Goal: Task Accomplishment & Management: Use online tool/utility

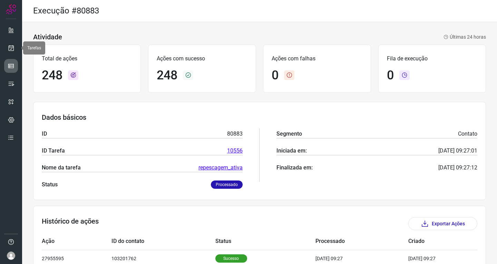
click at [13, 61] on link at bounding box center [11, 66] width 14 height 14
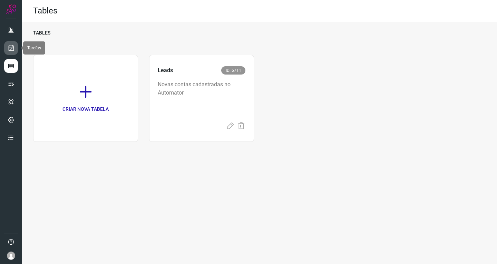
click at [13, 42] on link at bounding box center [11, 48] width 14 height 14
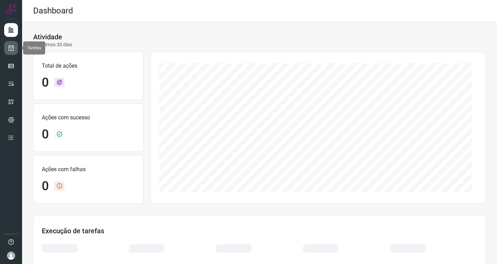
click at [6, 50] on link at bounding box center [11, 48] width 14 height 14
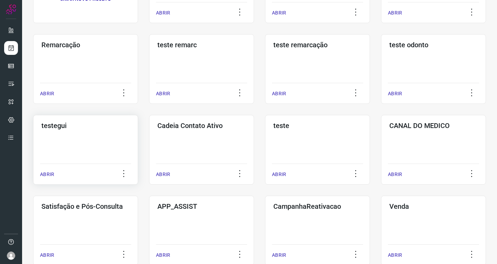
scroll to position [104, 0]
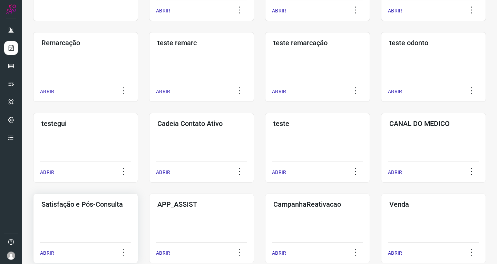
click at [149, 218] on div "Satisfação e Pós-Consulta ABRIR" at bounding box center [201, 229] width 105 height 70
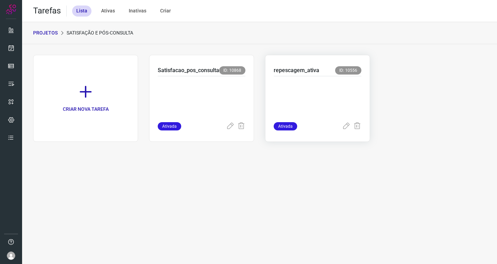
click at [308, 95] on p at bounding box center [318, 97] width 88 height 35
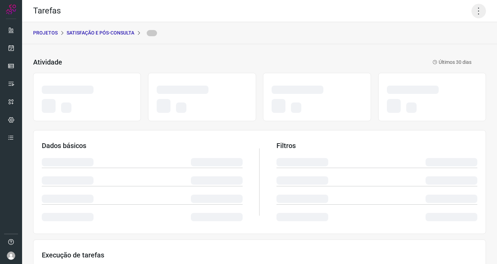
click at [472, 13] on icon at bounding box center [478, 11] width 14 height 14
click at [475, 11] on icon at bounding box center [478, 11] width 14 height 14
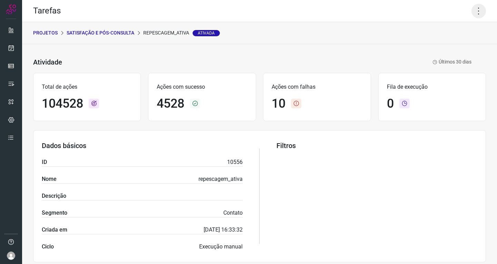
click at [473, 11] on icon at bounding box center [478, 11] width 14 height 14
click at [431, 46] on li "Executar" at bounding box center [448, 45] width 63 height 11
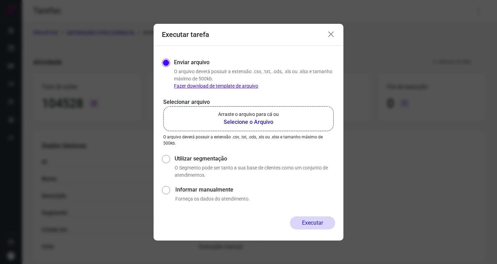
click at [260, 118] on p "Arraste o arquivo para cá ou" at bounding box center [248, 114] width 61 height 7
click at [0, 0] on input "Arraste o arquivo para cá ou Selecione o Arquivo" at bounding box center [0, 0] width 0 height 0
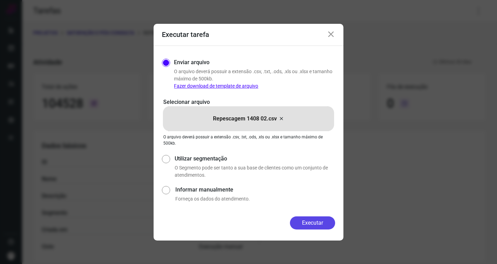
click at [308, 217] on button "Executar" at bounding box center [312, 222] width 45 height 13
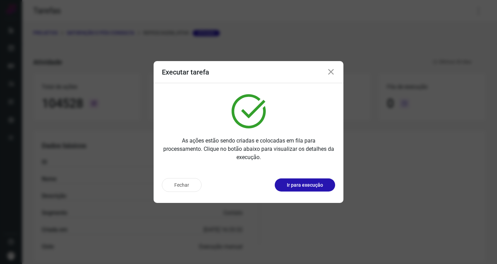
click at [316, 187] on p "Ir para execução" at bounding box center [305, 184] width 36 height 7
